Goal: Task Accomplishment & Management: Manage account settings

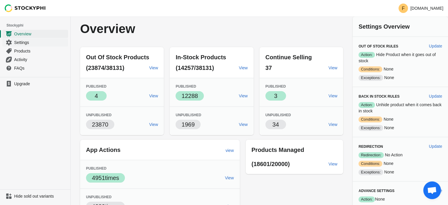
click at [33, 42] on span "Settings" at bounding box center [40, 42] width 53 height 6
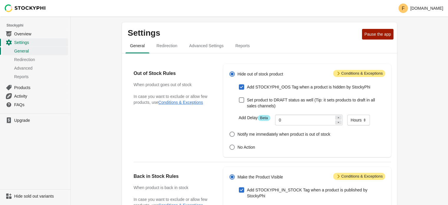
scroll to position [29, 0]
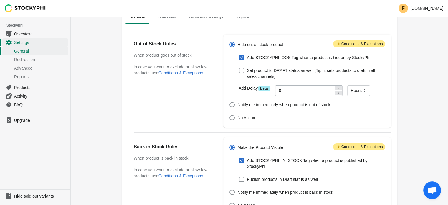
click at [424, 101] on div "Settings Pause the app General Redirection Advanced Settings Reports General Re…" at bounding box center [259, 193] width 377 height 413
click at [437, 124] on div "Settings Pause the app General Redirection Advanced Settings Reports General Re…" at bounding box center [259, 193] width 377 height 413
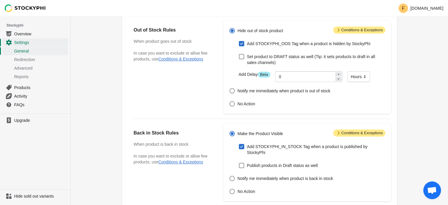
scroll to position [88, 0]
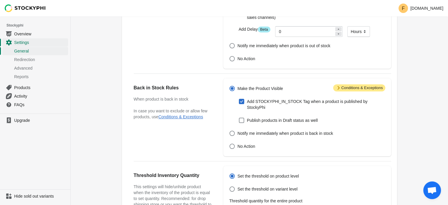
click at [437, 102] on div "Settings Pause the app General Redirection Advanced Settings Reports General Re…" at bounding box center [259, 134] width 377 height 413
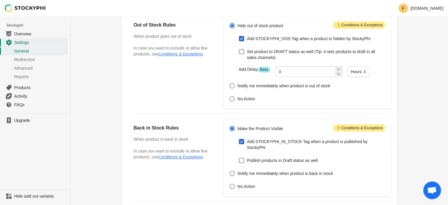
scroll to position [48, 0]
click at [417, 136] on div "Settings Pause the app General Redirection Advanced Settings Reports General Re…" at bounding box center [259, 174] width 377 height 413
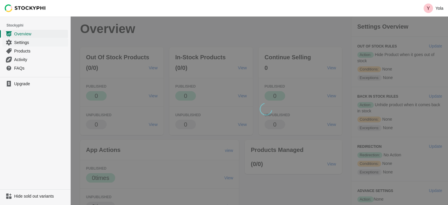
drag, startPoint x: 0, startPoint y: 0, endPoint x: 24, endPoint y: 41, distance: 47.5
click at [24, 41] on span "Settings" at bounding box center [40, 42] width 53 height 6
